Goal: Task Accomplishment & Management: Manage account settings

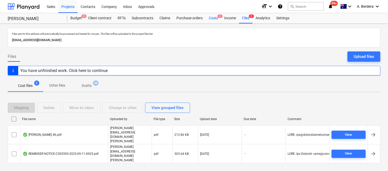
click at [211, 16] on div "Costs 1" at bounding box center [213, 18] width 15 height 10
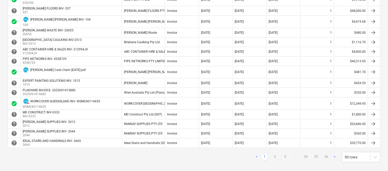
scroll to position [445, 0]
click at [276, 157] on link "2" at bounding box center [275, 156] width 6 height 6
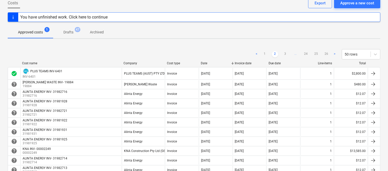
scroll to position [19, 0]
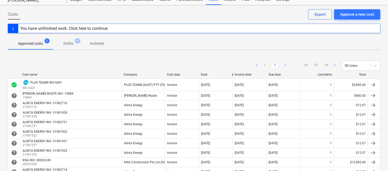
click at [284, 65] on link "3" at bounding box center [285, 65] width 6 height 6
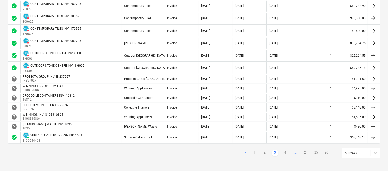
scroll to position [498, 0]
click at [285, 153] on link "4" at bounding box center [285, 153] width 6 height 6
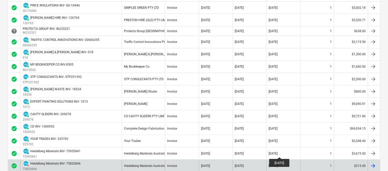
scroll to position [513, 0]
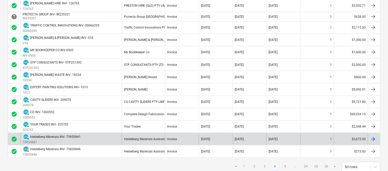
click at [104, 140] on div "AUTHORISED Heidelberg Materials INV- 75955841 75955841" at bounding box center [71, 138] width 102 height 11
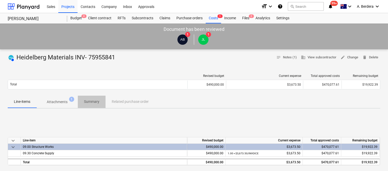
click at [89, 102] on p "Summary" at bounding box center [91, 101] width 15 height 5
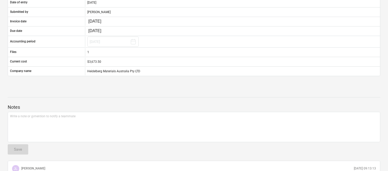
scroll to position [207, 0]
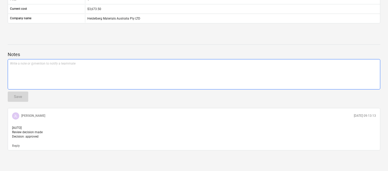
click at [59, 64] on div "Write a note or @mention to notify a teammate [PERSON_NAME]" at bounding box center [194, 74] width 373 height 30
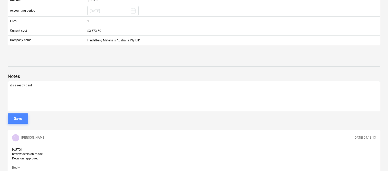
click at [22, 120] on div "Save" at bounding box center [18, 118] width 8 height 7
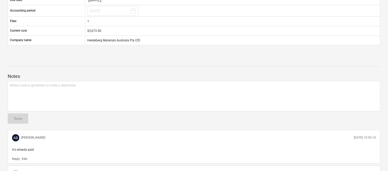
scroll to position [31, 0]
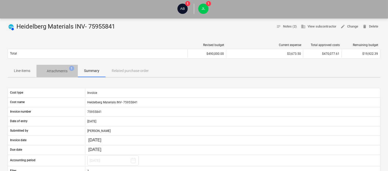
click at [58, 71] on p "Attachments" at bounding box center [57, 70] width 21 height 5
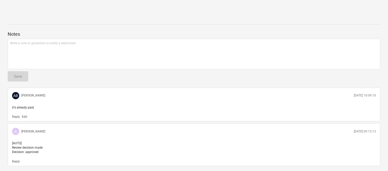
scroll to position [31, 0]
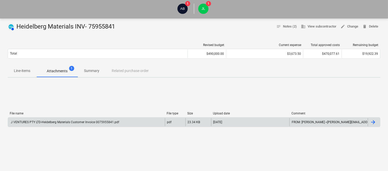
click at [58, 122] on div "J VENTURES PTY LTD-Heidelberg Materials Customer Invoice 0075955841.pdf" at bounding box center [64, 122] width 109 height 4
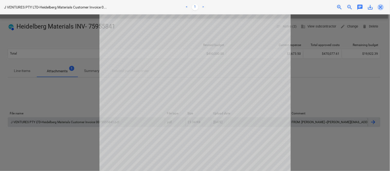
click at [381, 5] on span "close" at bounding box center [381, 7] width 6 height 6
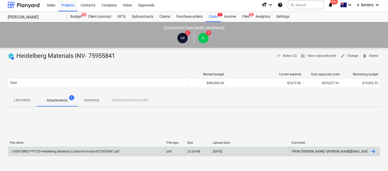
scroll to position [0, 0]
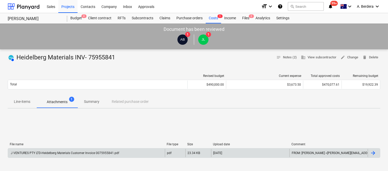
click at [96, 102] on p "Summary" at bounding box center [91, 101] width 15 height 5
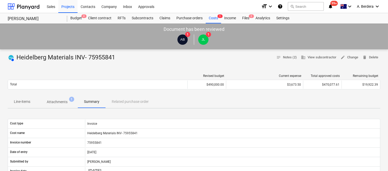
click at [26, 100] on p "Line-items" at bounding box center [22, 101] width 16 height 5
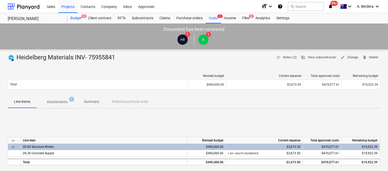
click at [77, 16] on div "Budget 4" at bounding box center [76, 18] width 18 height 10
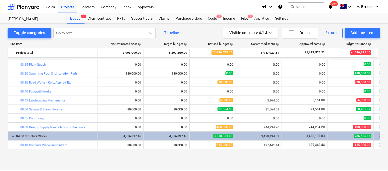
scroll to position [708, 0]
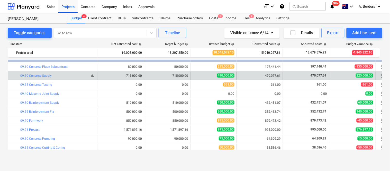
click at [93, 76] on span "bar_chart" at bounding box center [92, 76] width 4 height 4
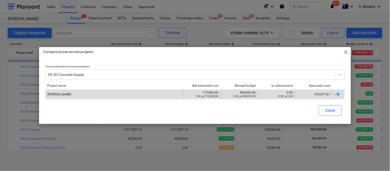
click at [309, 93] on div "470,077.61" at bounding box center [313, 95] width 33 height 4
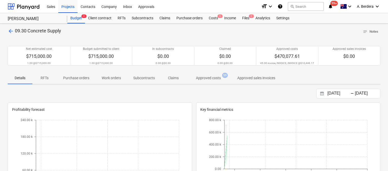
click at [203, 78] on p "Approved costs" at bounding box center [208, 77] width 25 height 5
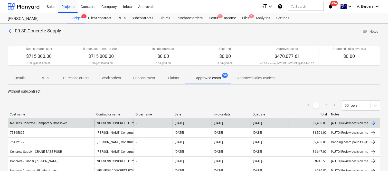
drag, startPoint x: 52, startPoint y: 116, endPoint x: 93, endPoint y: 123, distance: 42.2
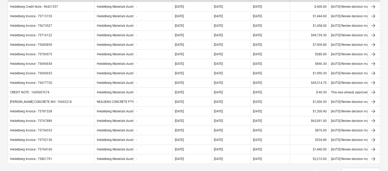
scroll to position [442, 0]
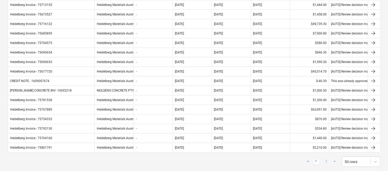
click at [325, 161] on link "2" at bounding box center [327, 162] width 6 height 6
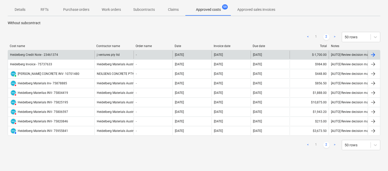
scroll to position [80, 0]
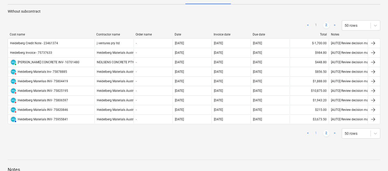
click at [317, 131] on link "1" at bounding box center [316, 133] width 6 height 6
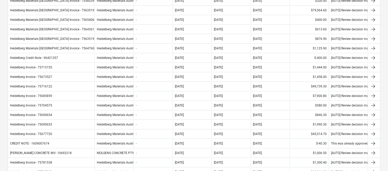
scroll to position [525, 0]
